Goal: Information Seeking & Learning: Understand process/instructions

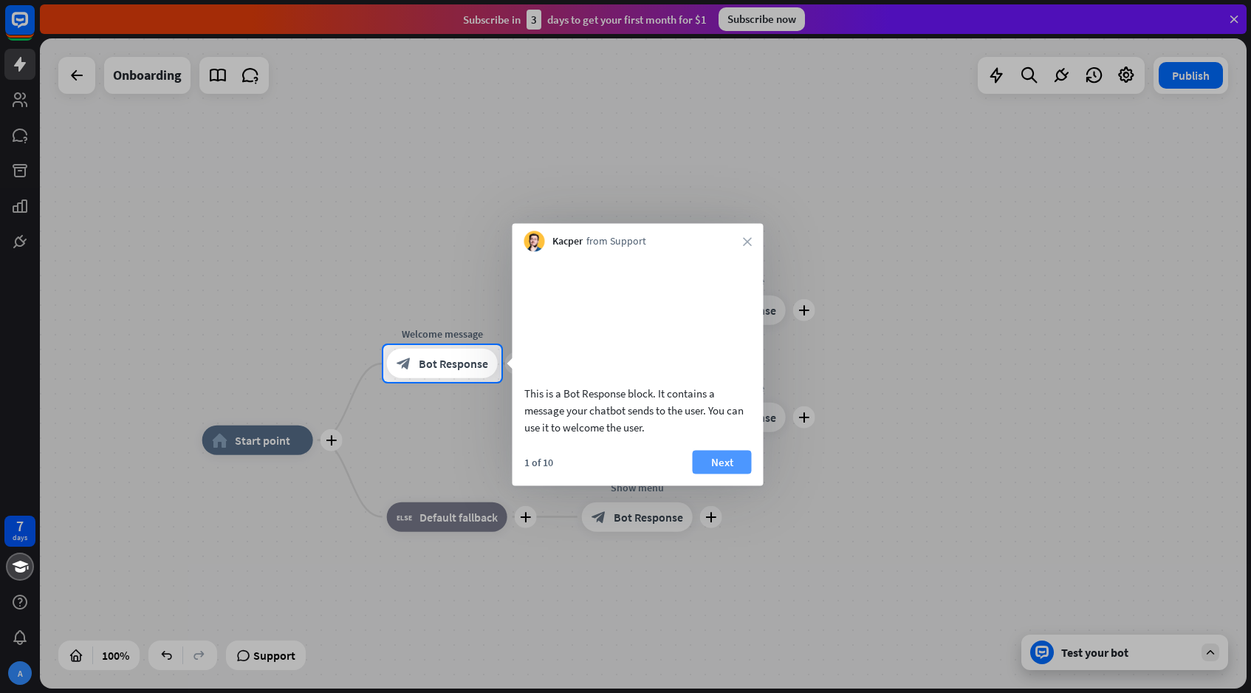
click at [725, 473] on button "Next" at bounding box center [722, 462] width 59 height 24
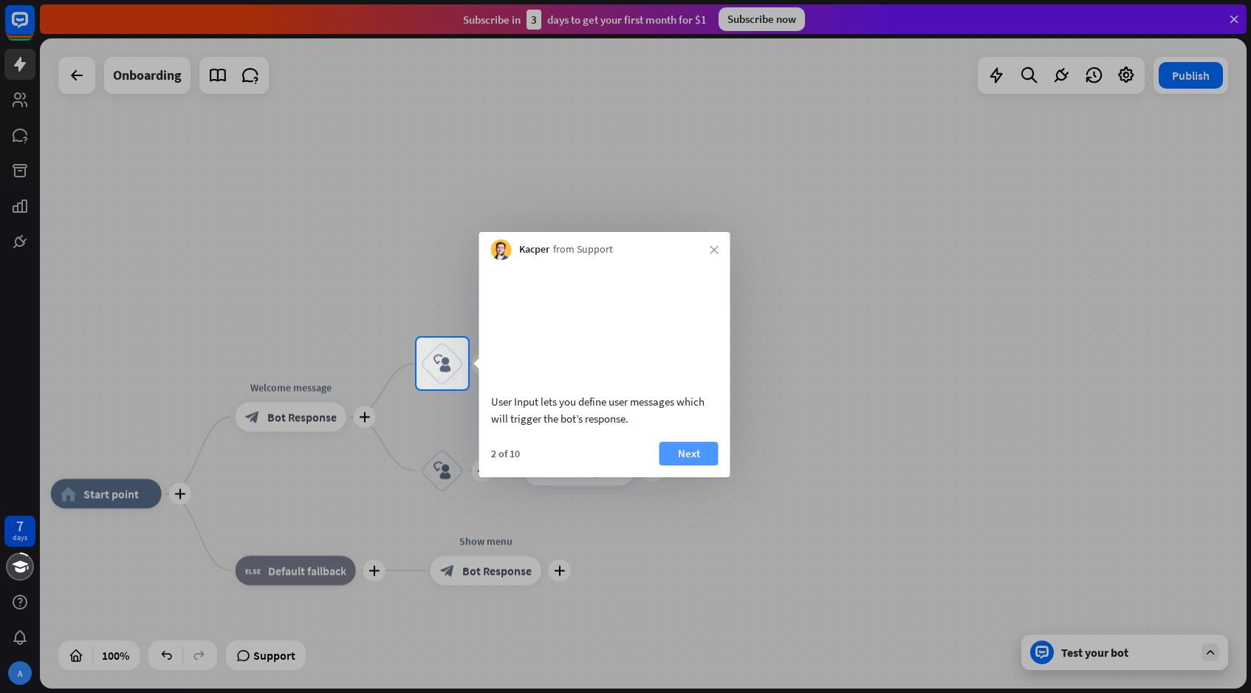
click at [707, 465] on button "Next" at bounding box center [688, 454] width 59 height 24
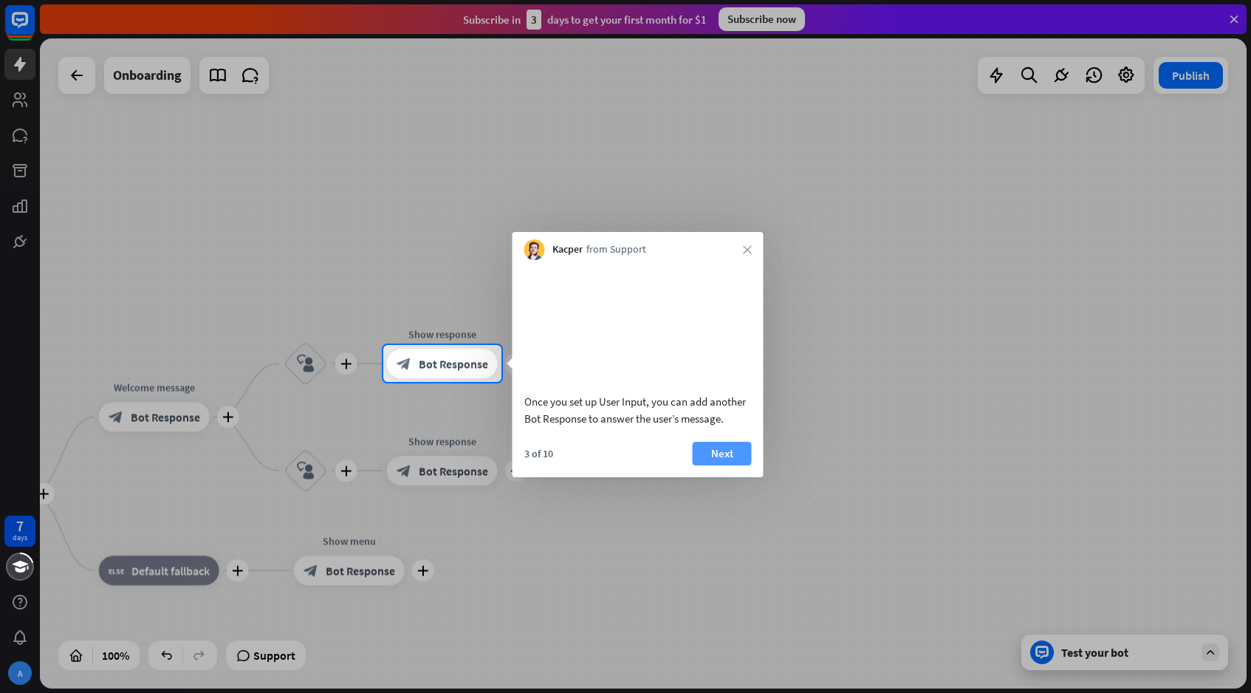
click at [705, 462] on button "Next" at bounding box center [722, 454] width 59 height 24
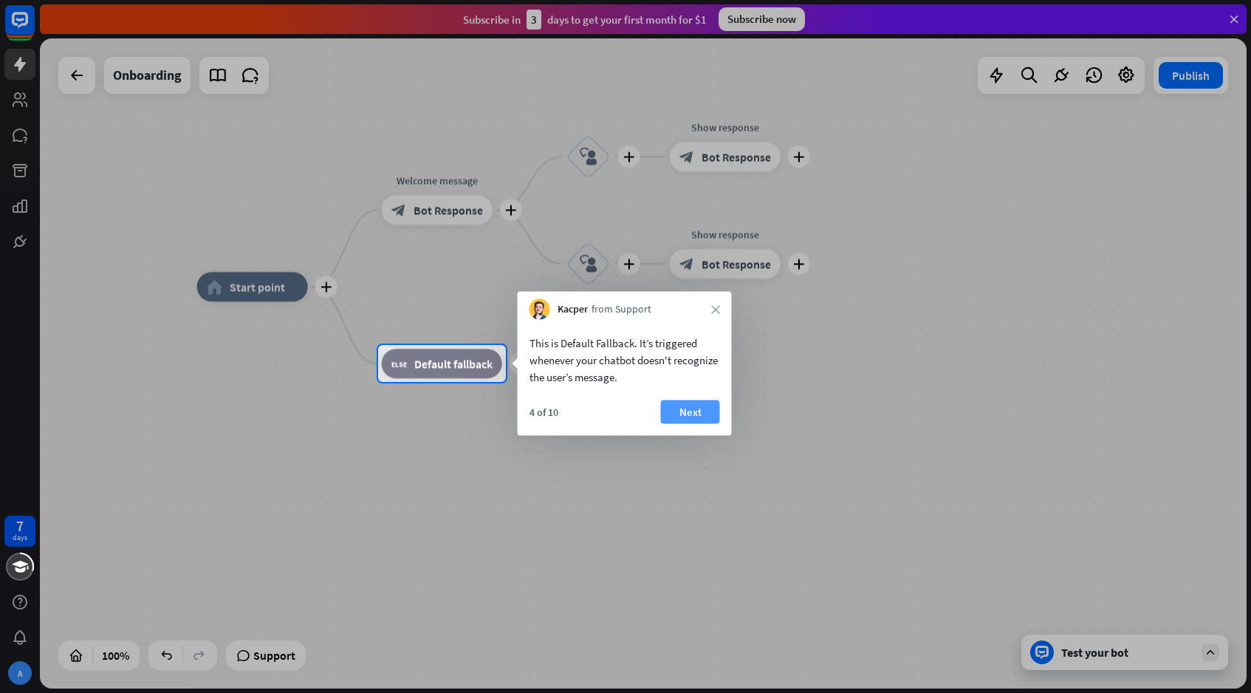
click at [692, 417] on button "Next" at bounding box center [690, 412] width 59 height 24
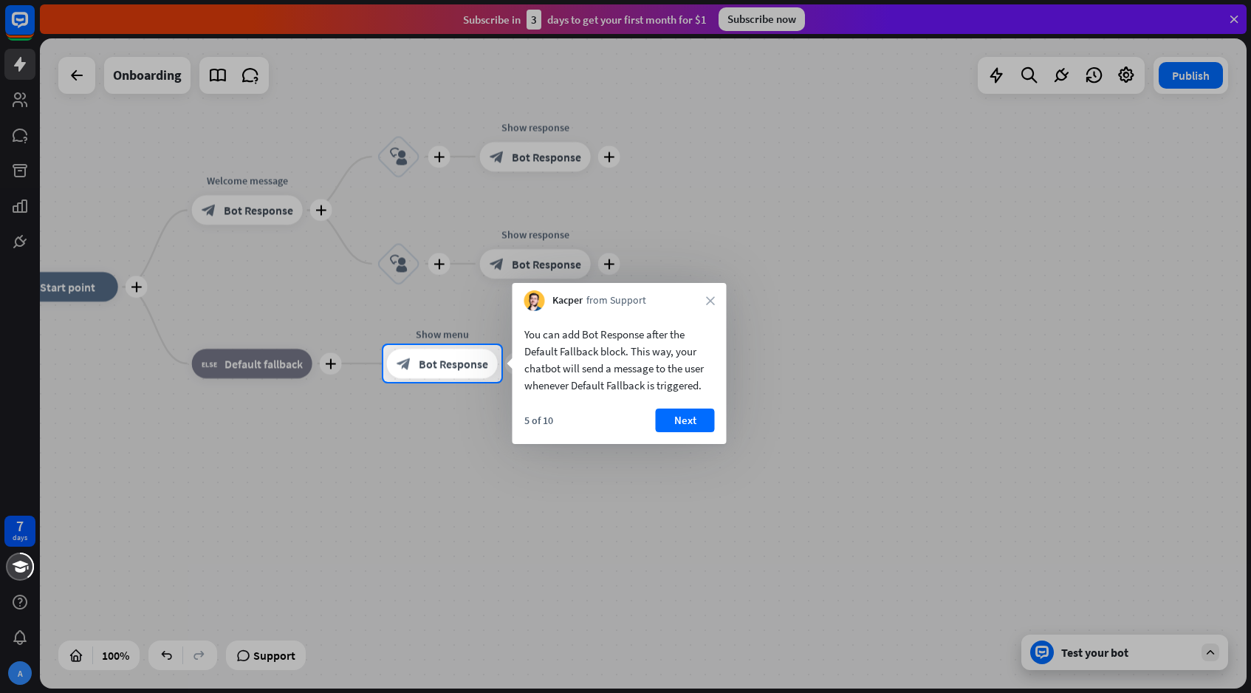
click at [692, 417] on button "Next" at bounding box center [685, 420] width 59 height 24
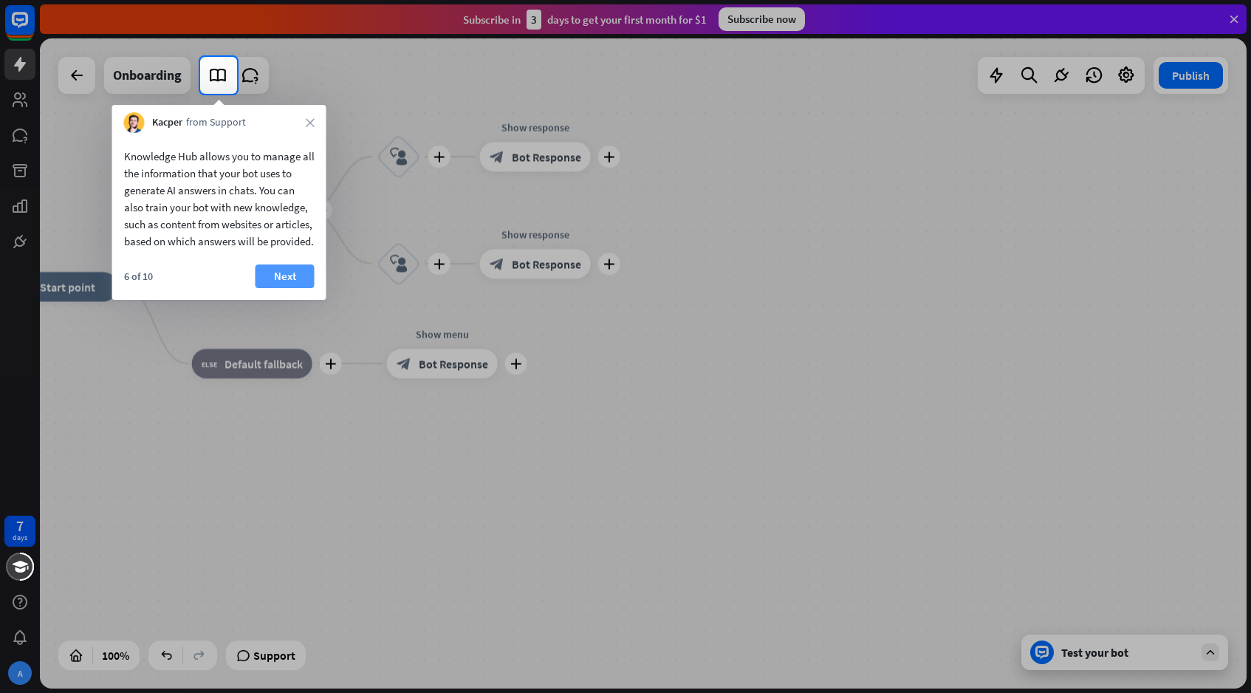
click at [272, 286] on button "Next" at bounding box center [285, 276] width 59 height 24
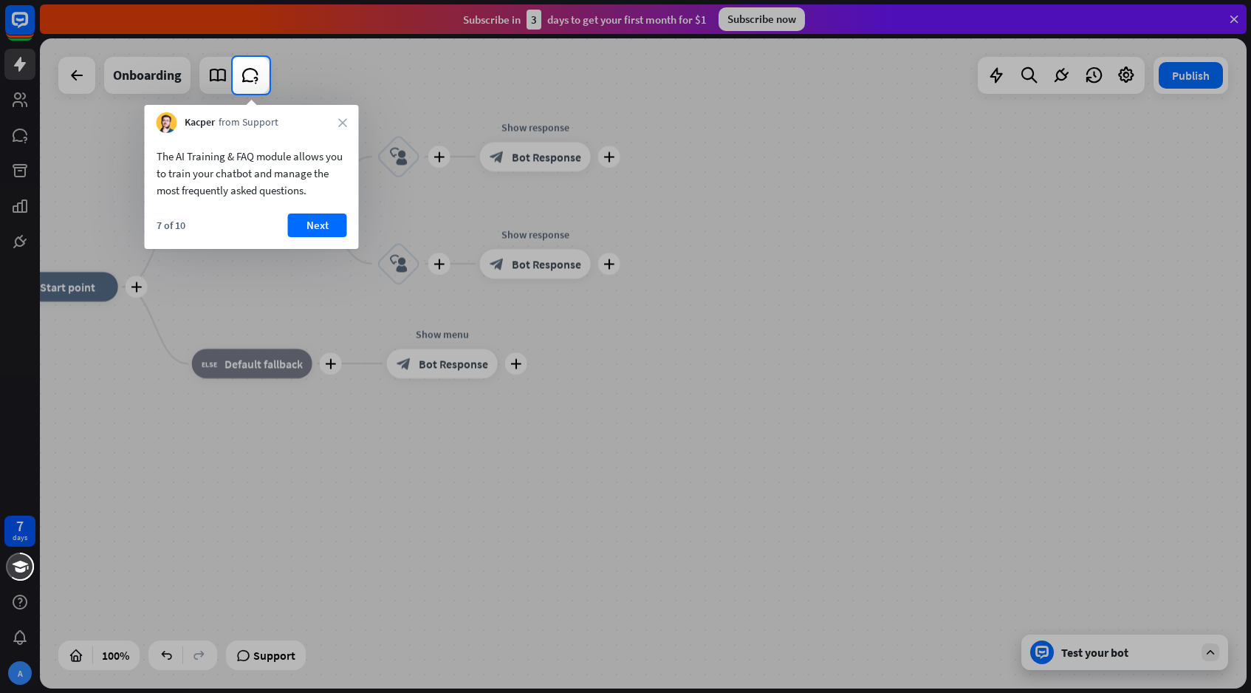
click at [343, 205] on div "The AI Training & FAQ module allows you to train your chatbot and manage the mo…" at bounding box center [252, 169] width 214 height 73
click at [335, 219] on button "Next" at bounding box center [317, 225] width 59 height 24
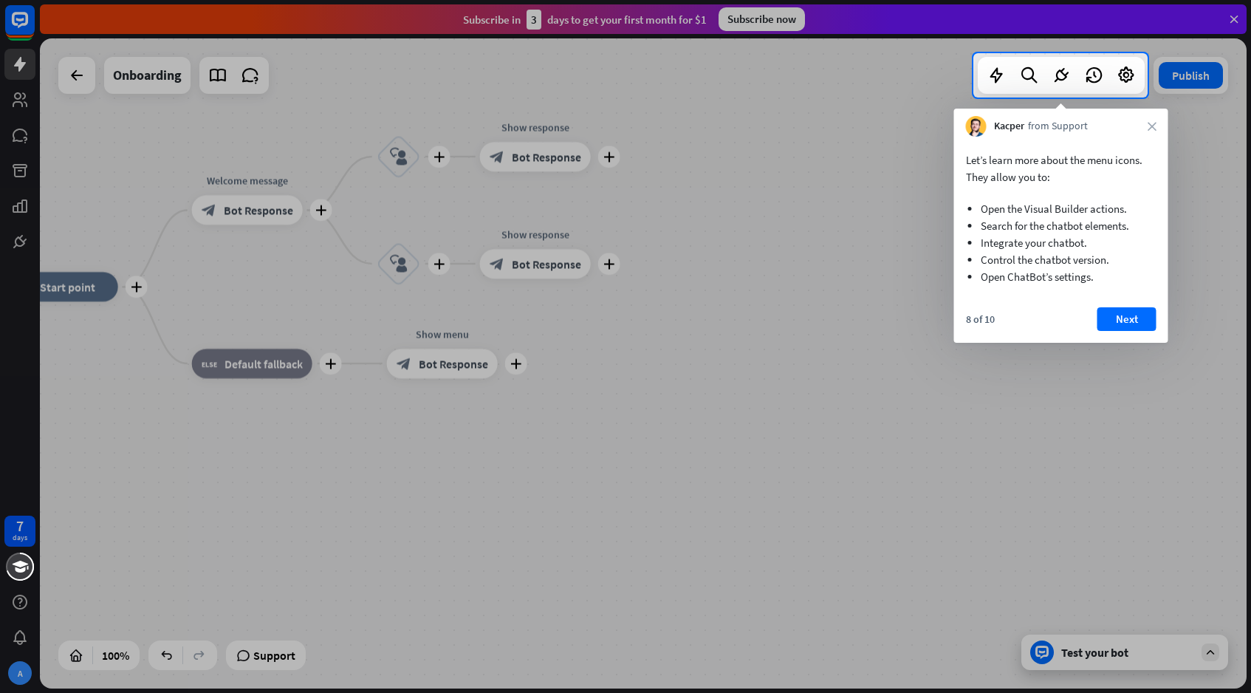
click at [1073, 527] on div at bounding box center [625, 394] width 1251 height 595
click at [1141, 312] on button "Next" at bounding box center [1126, 319] width 59 height 24
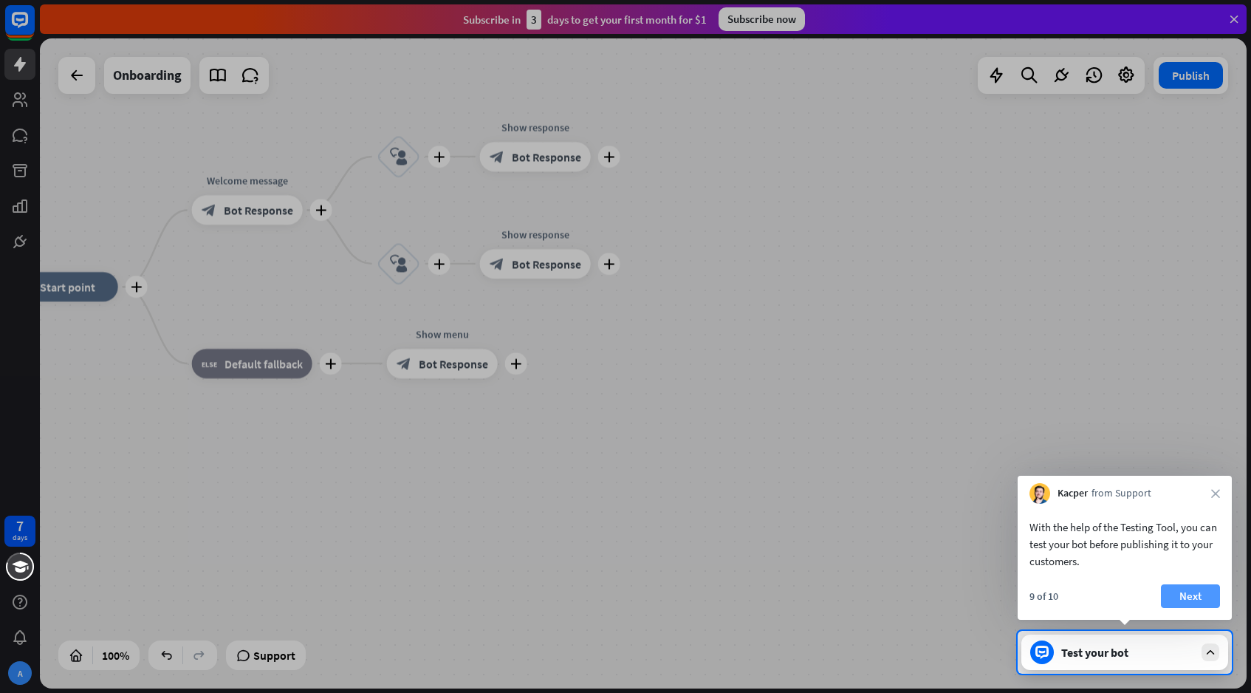
click at [1185, 592] on button "Next" at bounding box center [1190, 596] width 59 height 24
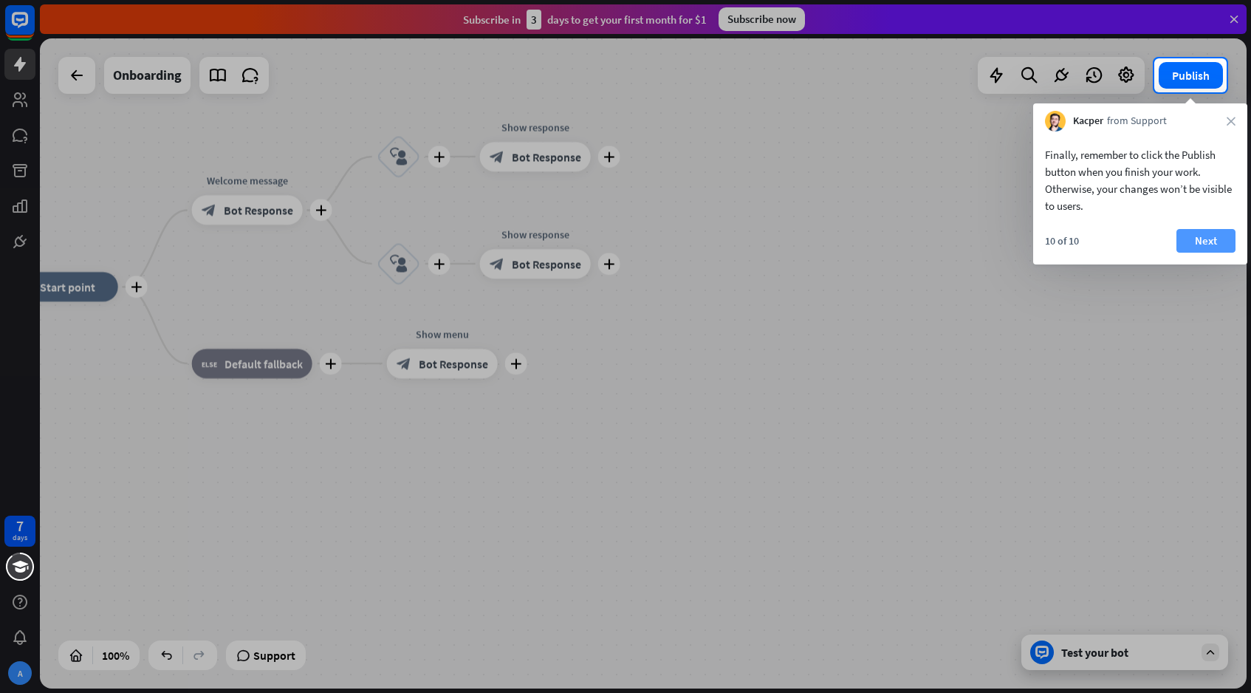
click at [1228, 232] on button "Next" at bounding box center [1205, 241] width 59 height 24
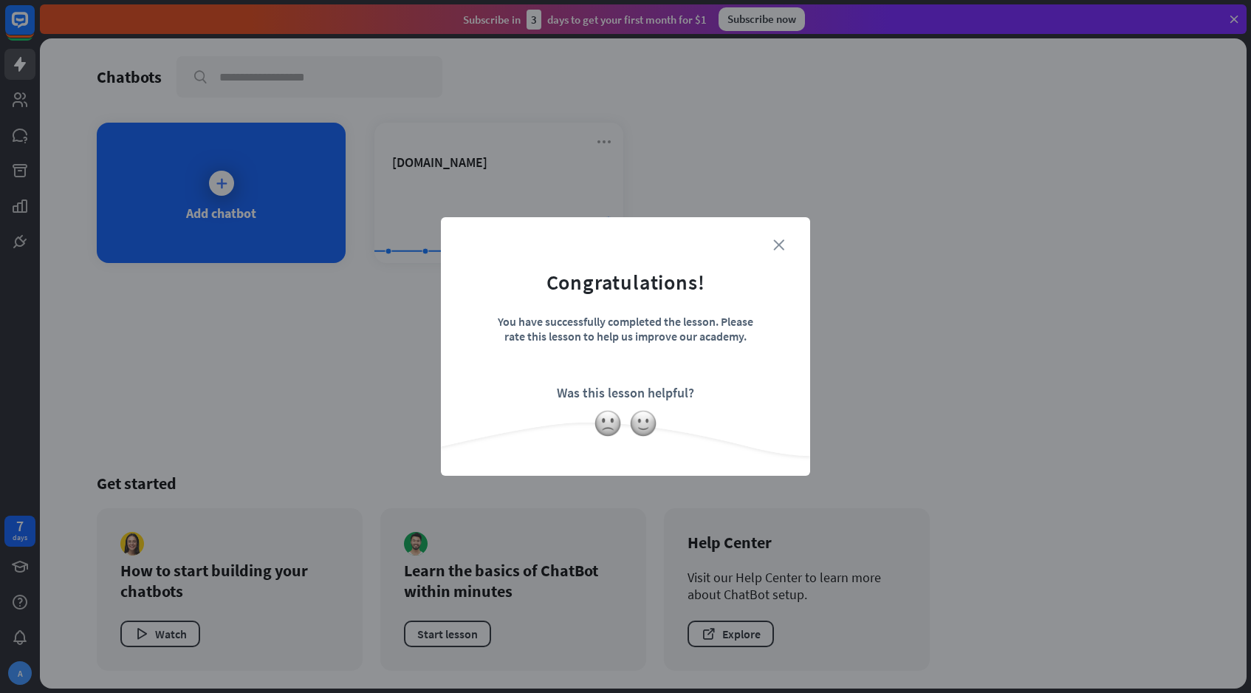
click at [781, 247] on icon "close" at bounding box center [778, 244] width 11 height 11
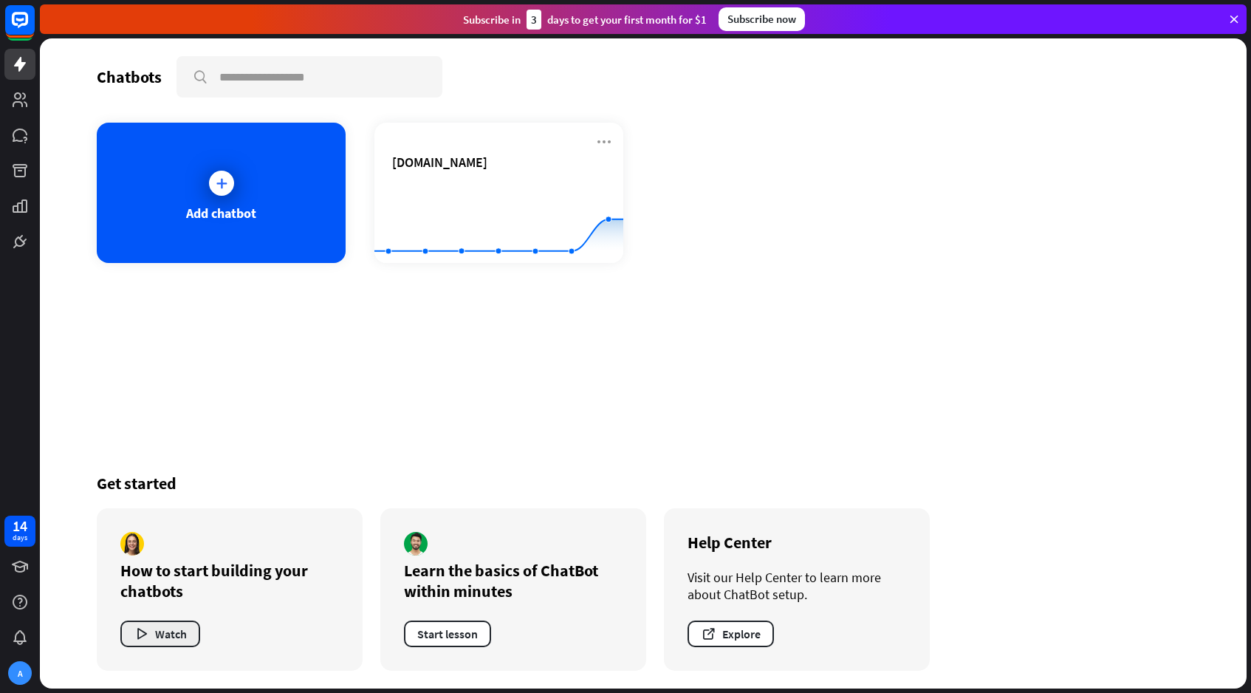
click at [169, 633] on button "Watch" at bounding box center [160, 633] width 80 height 27
